Goal: Task Accomplishment & Management: Complete application form

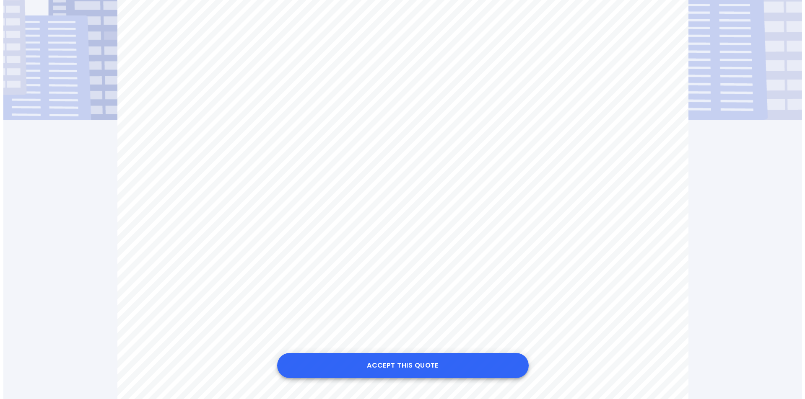
scroll to position [168, 0]
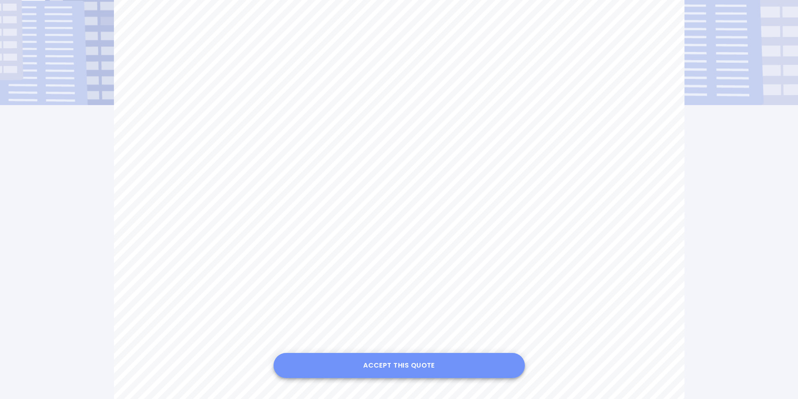
click at [397, 368] on button "Accept this Quote" at bounding box center [399, 365] width 251 height 25
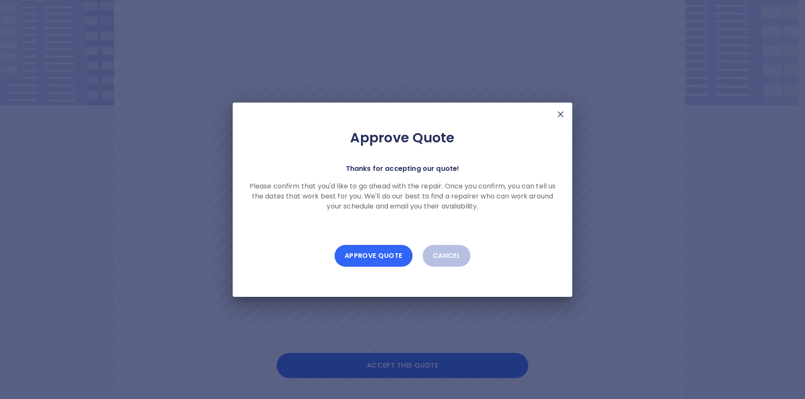
click at [366, 256] on button "Approve Quote" at bounding box center [373, 256] width 78 height 22
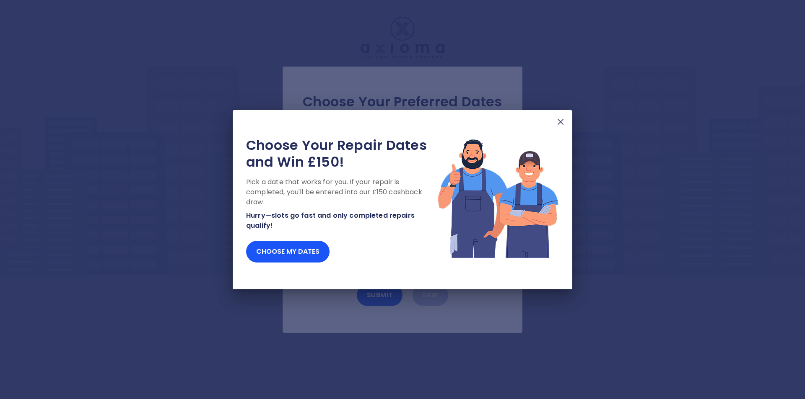
click at [560, 122] on img at bounding box center [560, 122] width 10 height 10
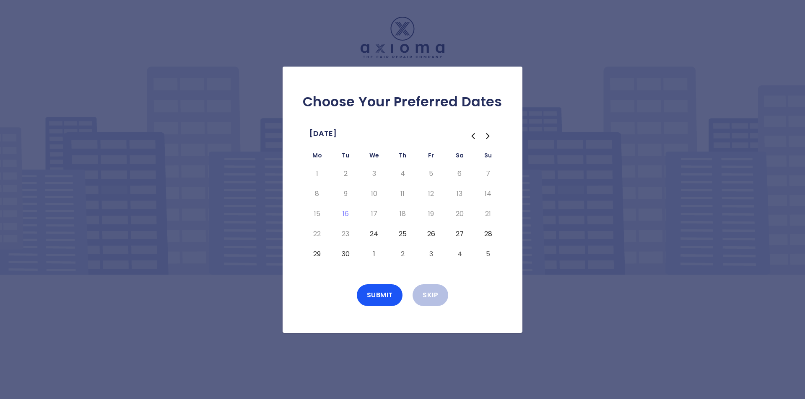
click at [568, 197] on div "Choose Your Preferred Dates [DATE] Mo Tu We Th Fr Sa Su 1 2 3 4 5 6 7 8 9 10 11…" at bounding box center [402, 199] width 805 height 399
click at [495, 107] on h2 "Choose Your Preferred Dates" at bounding box center [402, 101] width 213 height 17
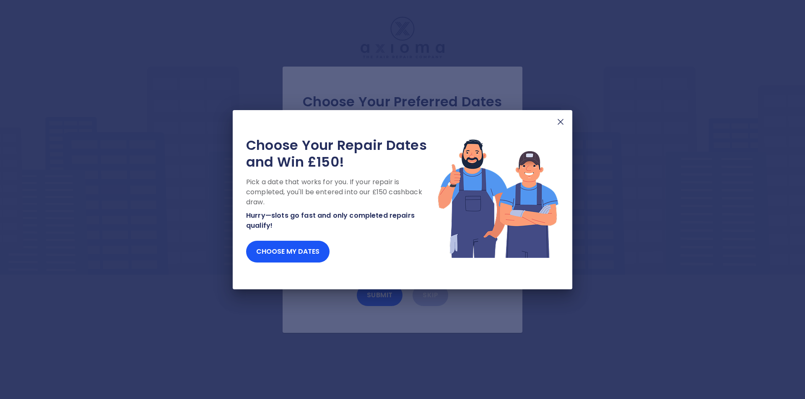
click at [556, 121] on img at bounding box center [560, 122] width 10 height 10
click at [560, 124] on img at bounding box center [560, 122] width 10 height 10
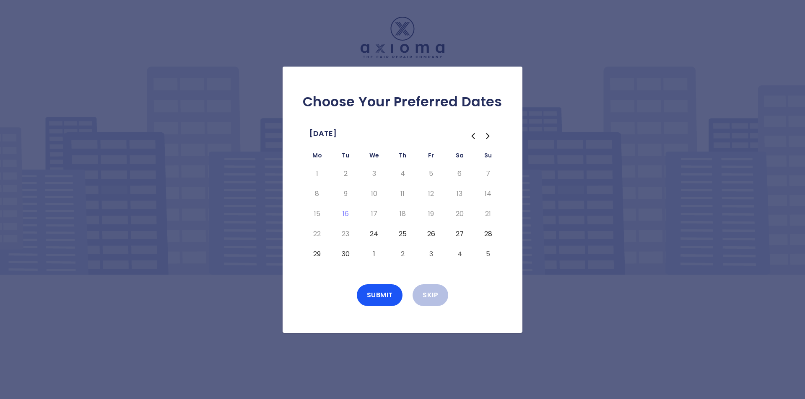
click at [484, 134] on icon "Go to the Next Month" at bounding box center [488, 136] width 10 height 10
click at [473, 136] on icon "Go to the Previous Month" at bounding box center [473, 136] width 10 height 10
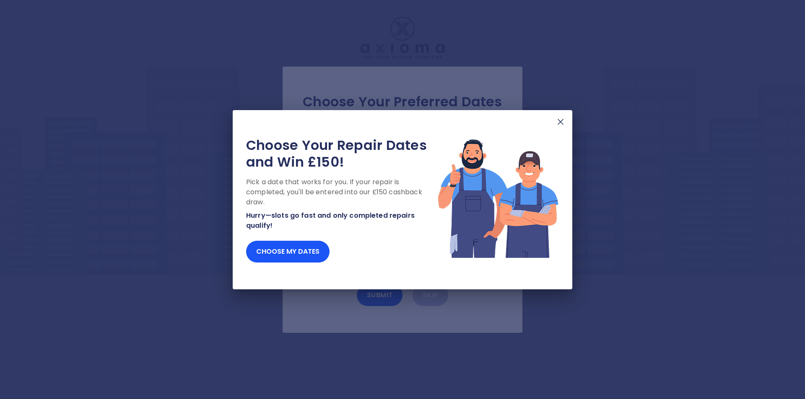
click at [562, 122] on img at bounding box center [560, 122] width 10 height 10
click at [563, 124] on img at bounding box center [560, 122] width 10 height 10
click at [563, 120] on img at bounding box center [560, 122] width 10 height 10
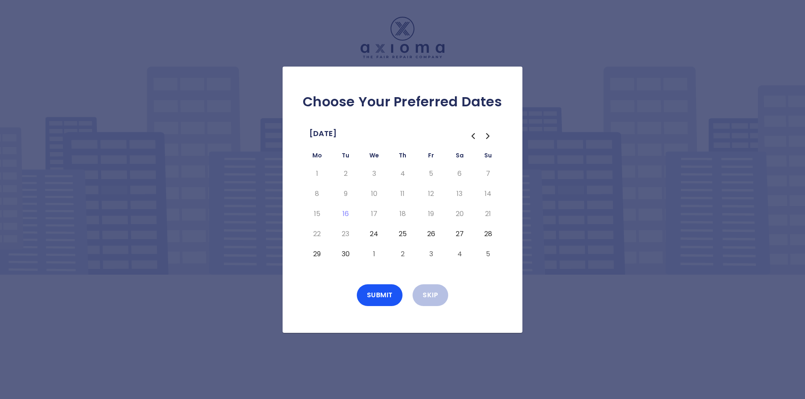
click at [371, 232] on button "24" at bounding box center [373, 234] width 15 height 13
click at [381, 297] on button "Submit" at bounding box center [380, 296] width 46 height 22
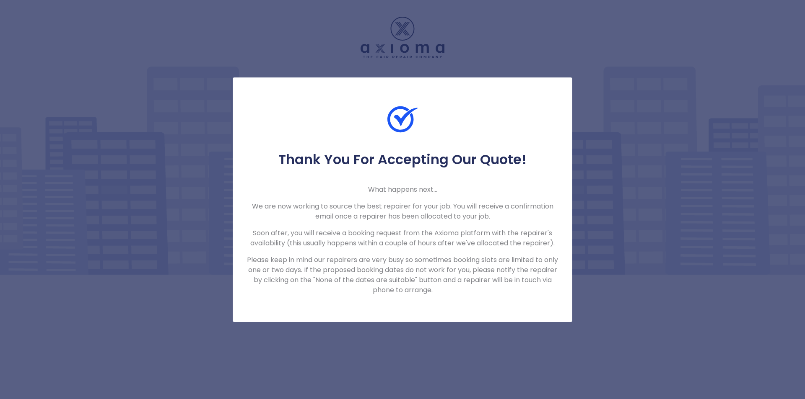
click at [595, 134] on div "Thank You For Accepting Our Quote! What happens next... We are now working to s…" at bounding box center [402, 199] width 805 height 399
